Goal: Information Seeking & Learning: Find specific fact

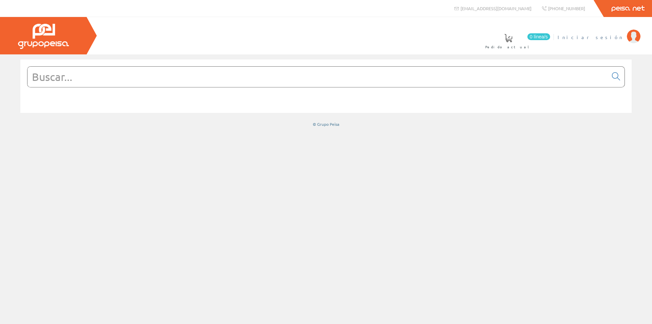
click at [613, 38] on span "Iniciar sesión" at bounding box center [590, 37] width 66 height 7
click at [304, 80] on input "text" at bounding box center [317, 77] width 580 height 20
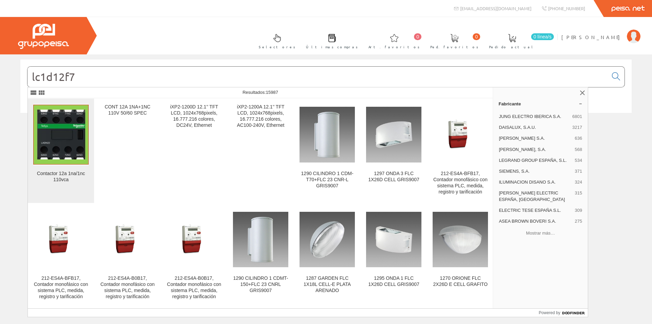
type input "lc1d12f7"
click at [82, 161] on img at bounding box center [60, 135] width 55 height 60
